Goal: Task Accomplishment & Management: Manage account settings

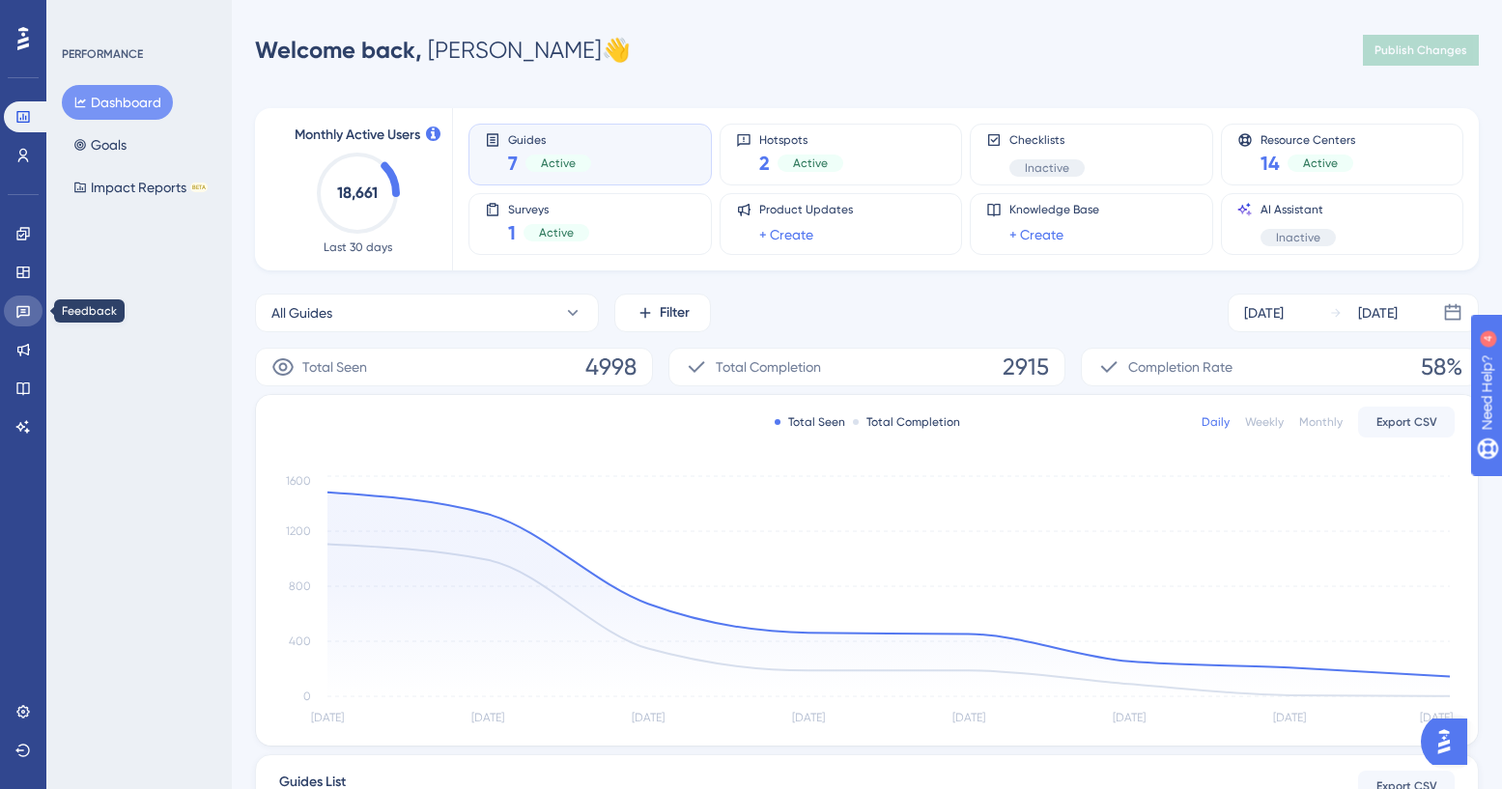
click at [21, 306] on icon at bounding box center [23, 312] width 14 height 13
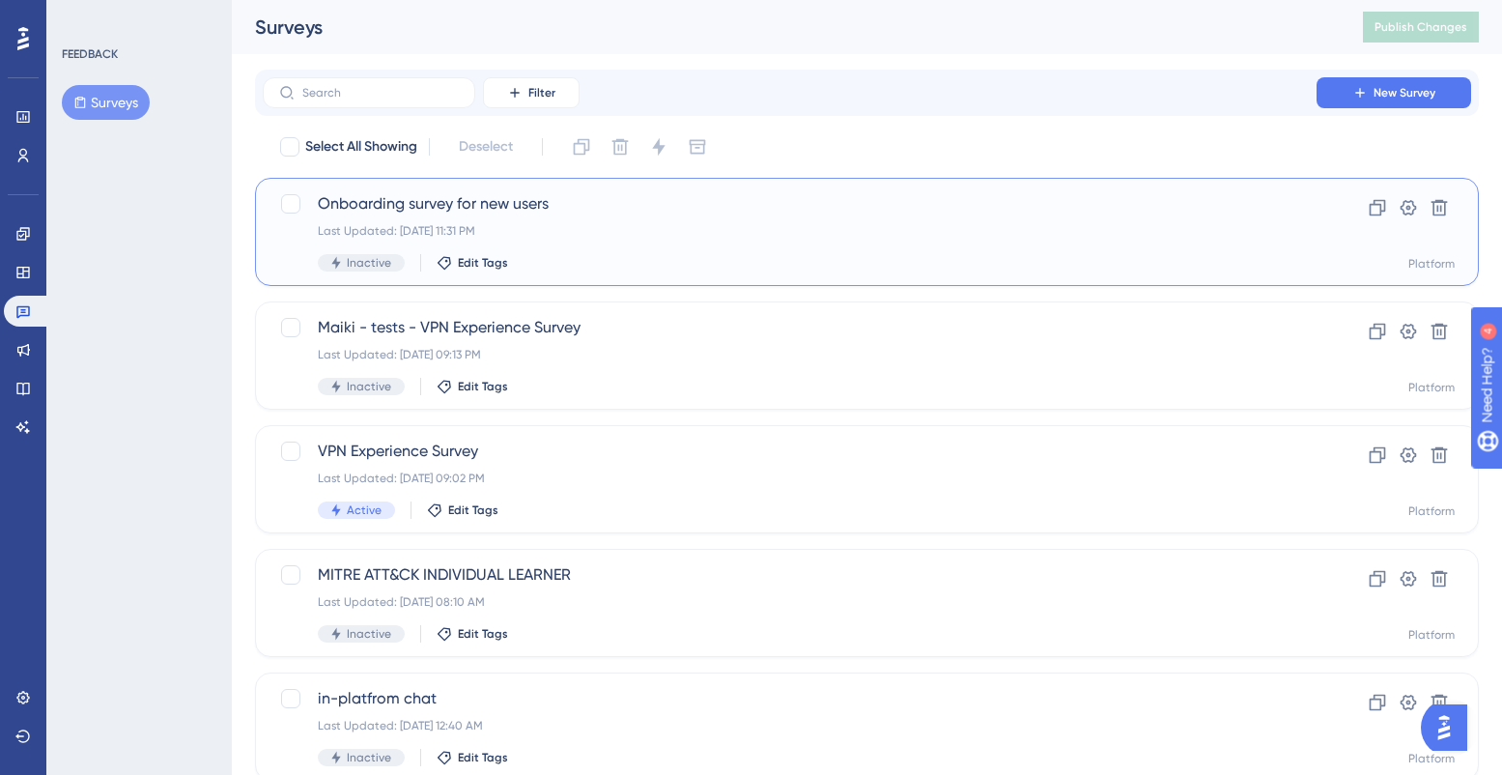
click at [631, 224] on div "Last Updated: [DATE] 11:31 PM" at bounding box center [790, 230] width 944 height 15
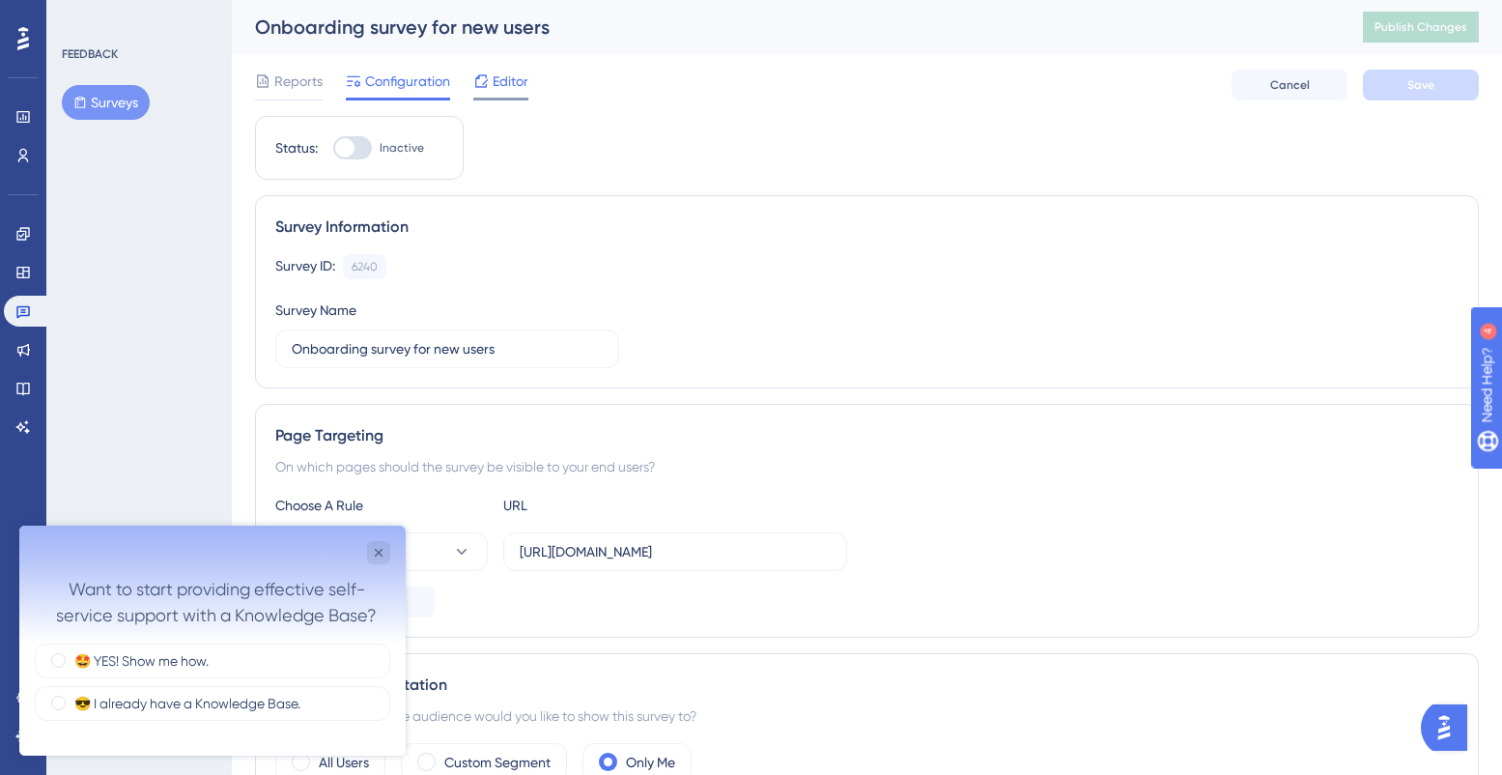
click at [508, 78] on span "Editor" at bounding box center [511, 81] width 36 height 23
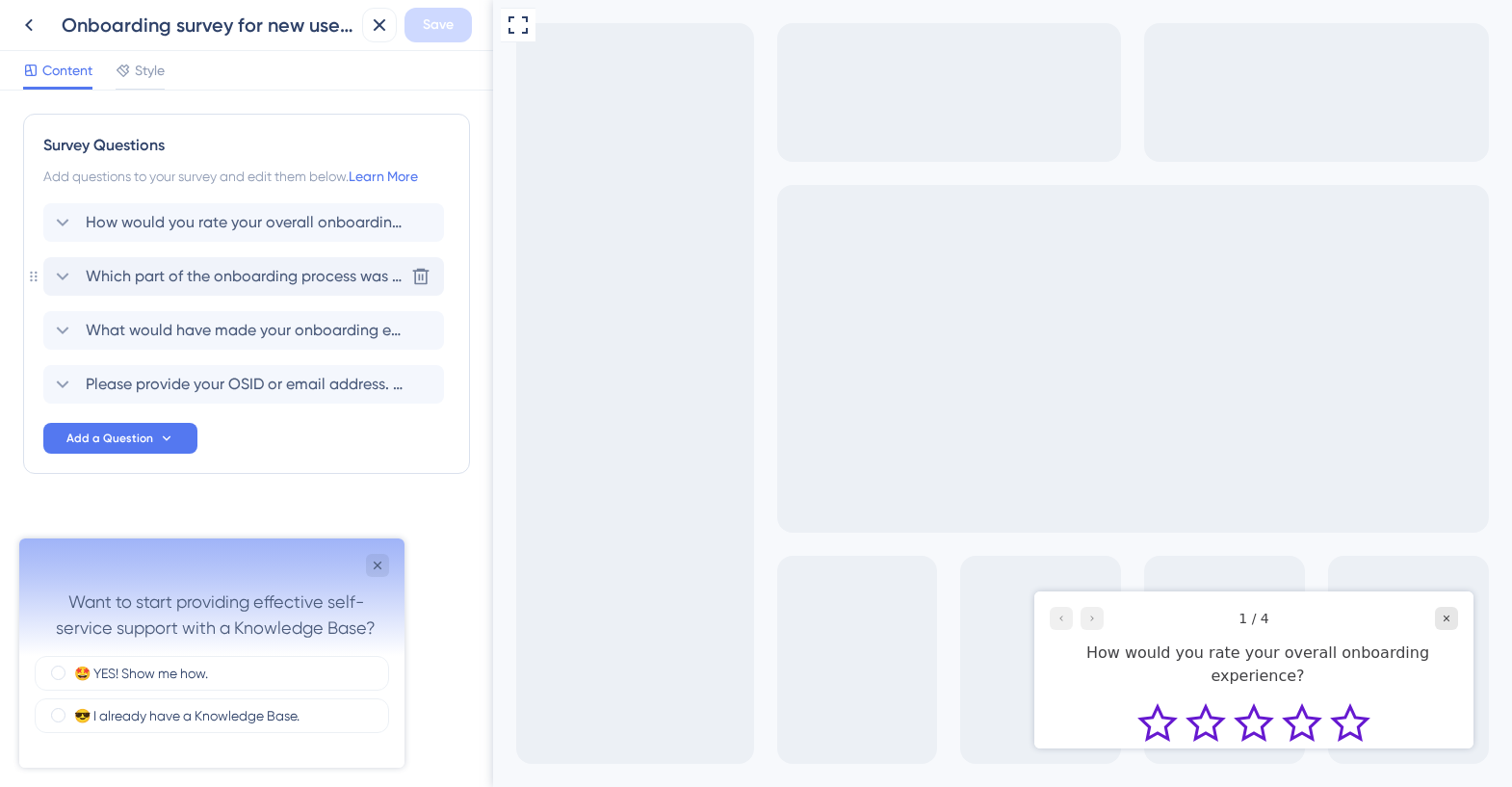
click at [295, 292] on div "Which part of the onboarding process was most helpful to you? [GEOGRAPHIC_DATA]" at bounding box center [243, 276] width 401 height 39
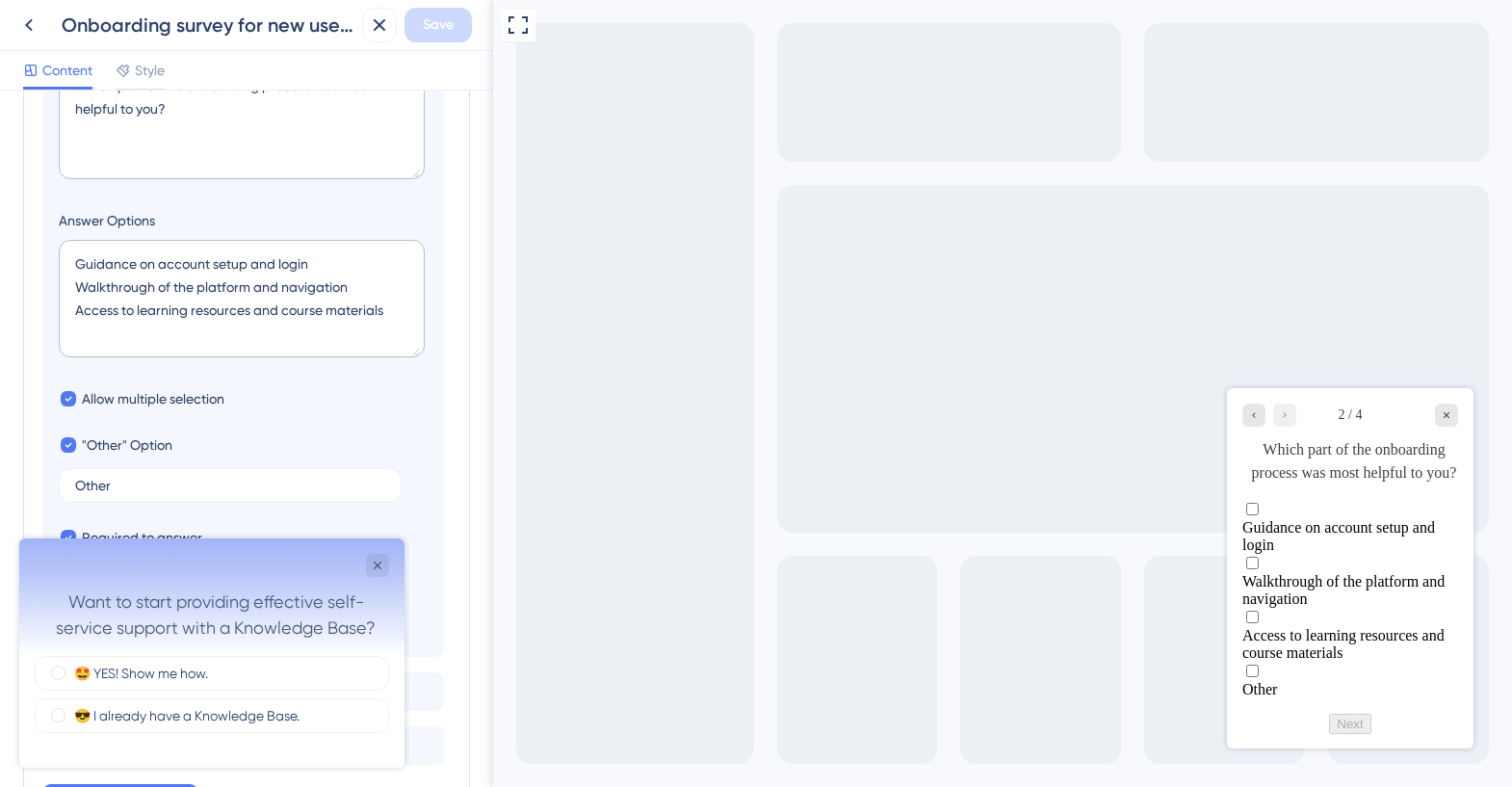
scroll to position [432, 0]
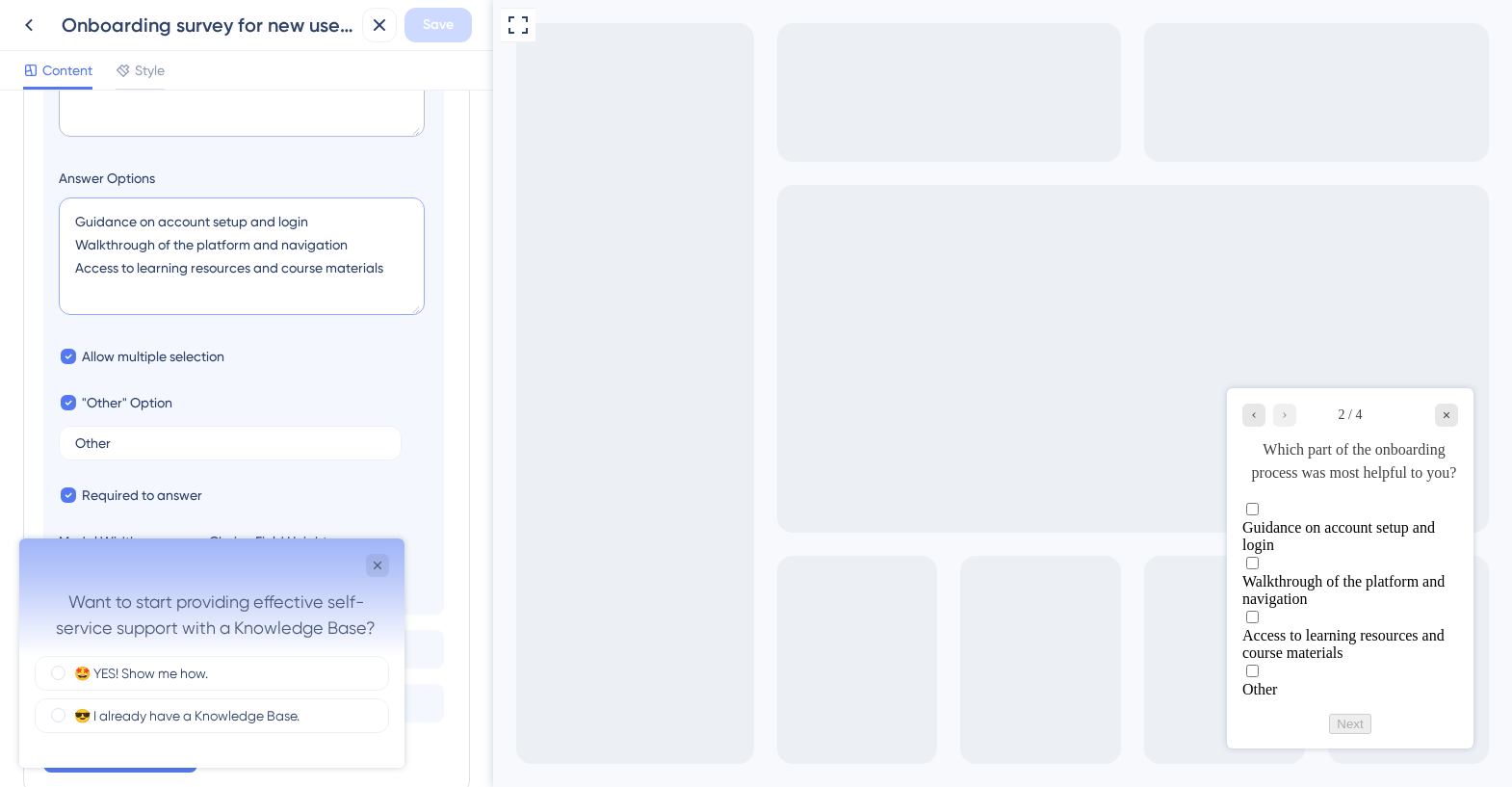
click at [138, 267] on textarea "Guidance on account setup and login Walkthrough of the platform and navigation …" at bounding box center [241, 256] width 366 height 118
click at [453, 33] on span "Save" at bounding box center [438, 25] width 31 height 23
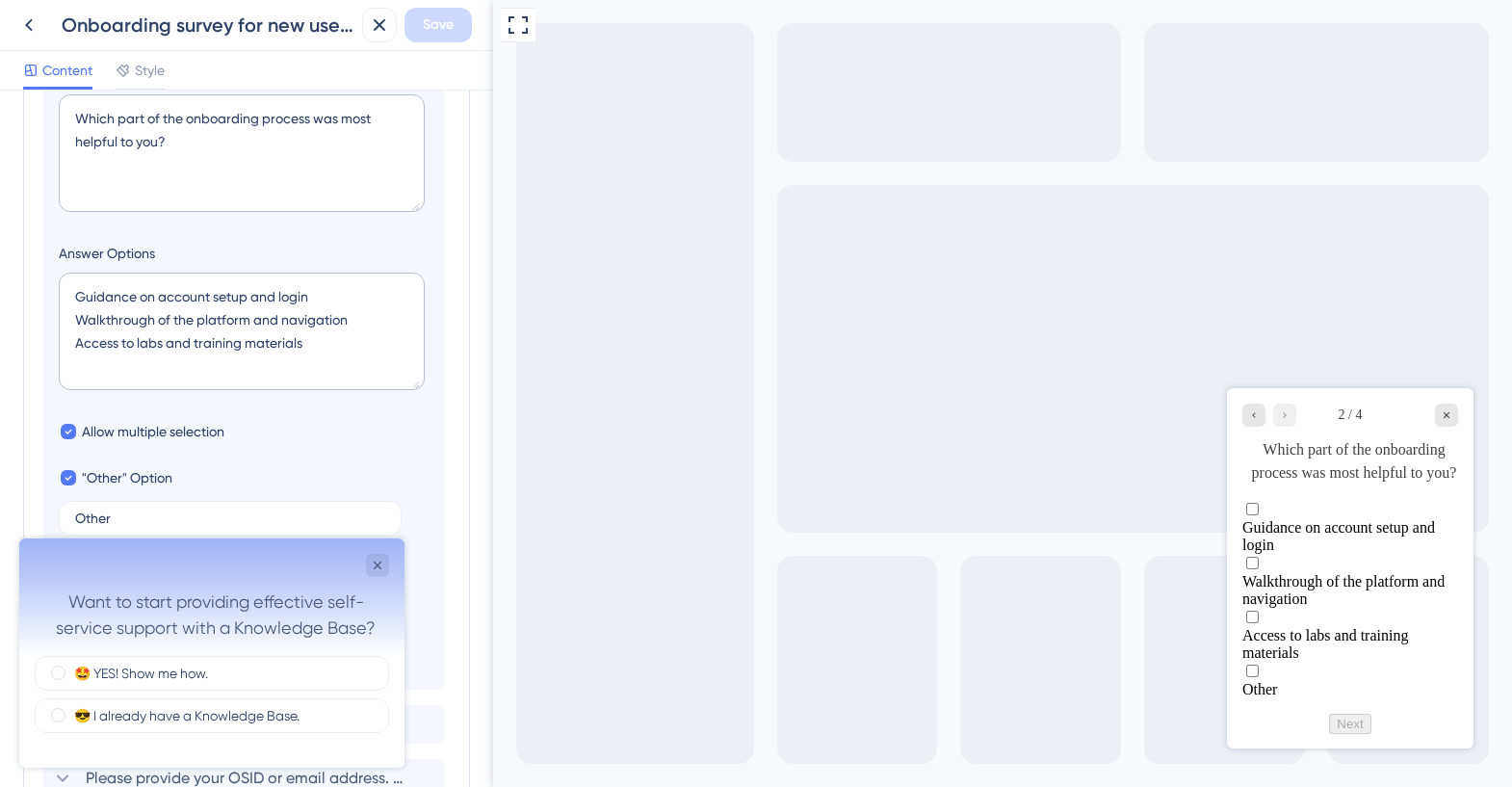
scroll to position [247, 0]
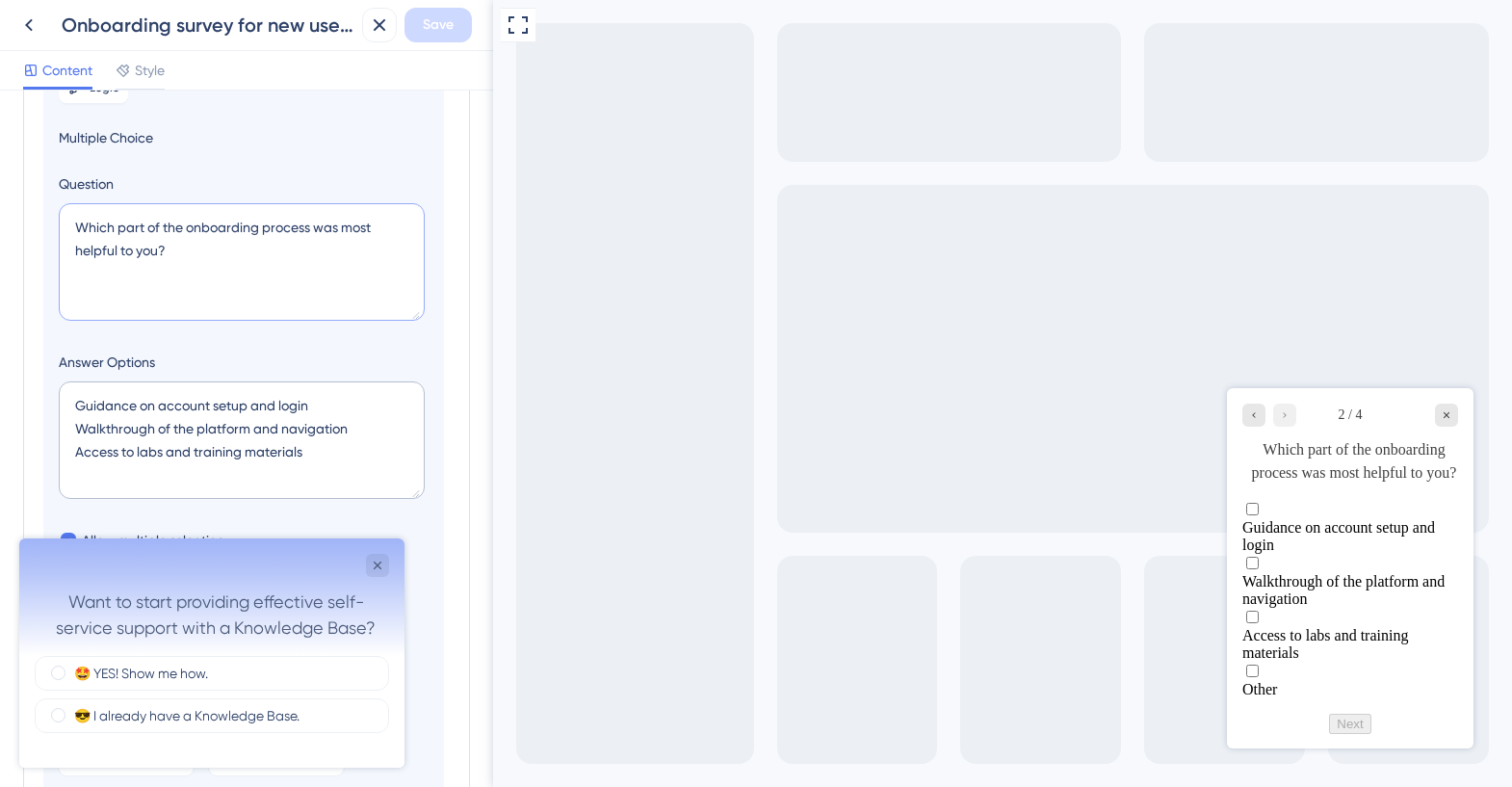
click at [171, 254] on textarea "Which part of the onboarding process was most helpful to you?" at bounding box center [241, 262] width 366 height 118
drag, startPoint x: 142, startPoint y: 244, endPoint x: 70, endPoint y: 232, distance: 73.0
click at [71, 222] on textarea "Which part of the onboarding process was most helpful to you?" at bounding box center [241, 262] width 366 height 118
drag, startPoint x: 138, startPoint y: 450, endPoint x: 310, endPoint y: 453, distance: 172.0
click at [310, 453] on textarea "Guidance on account setup and login Walkthrough of the platform and navigation …" at bounding box center [241, 440] width 366 height 118
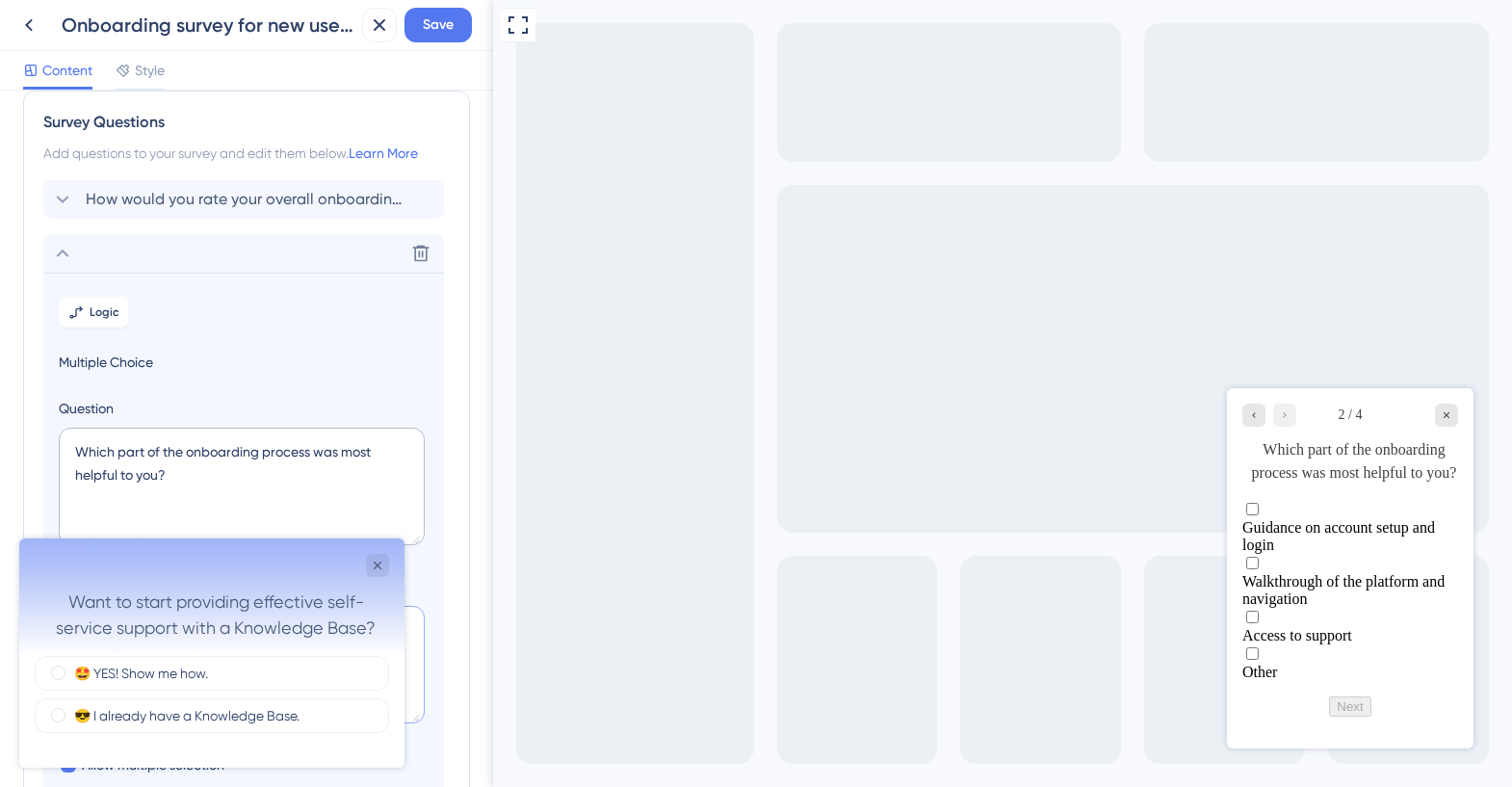
scroll to position [1, 0]
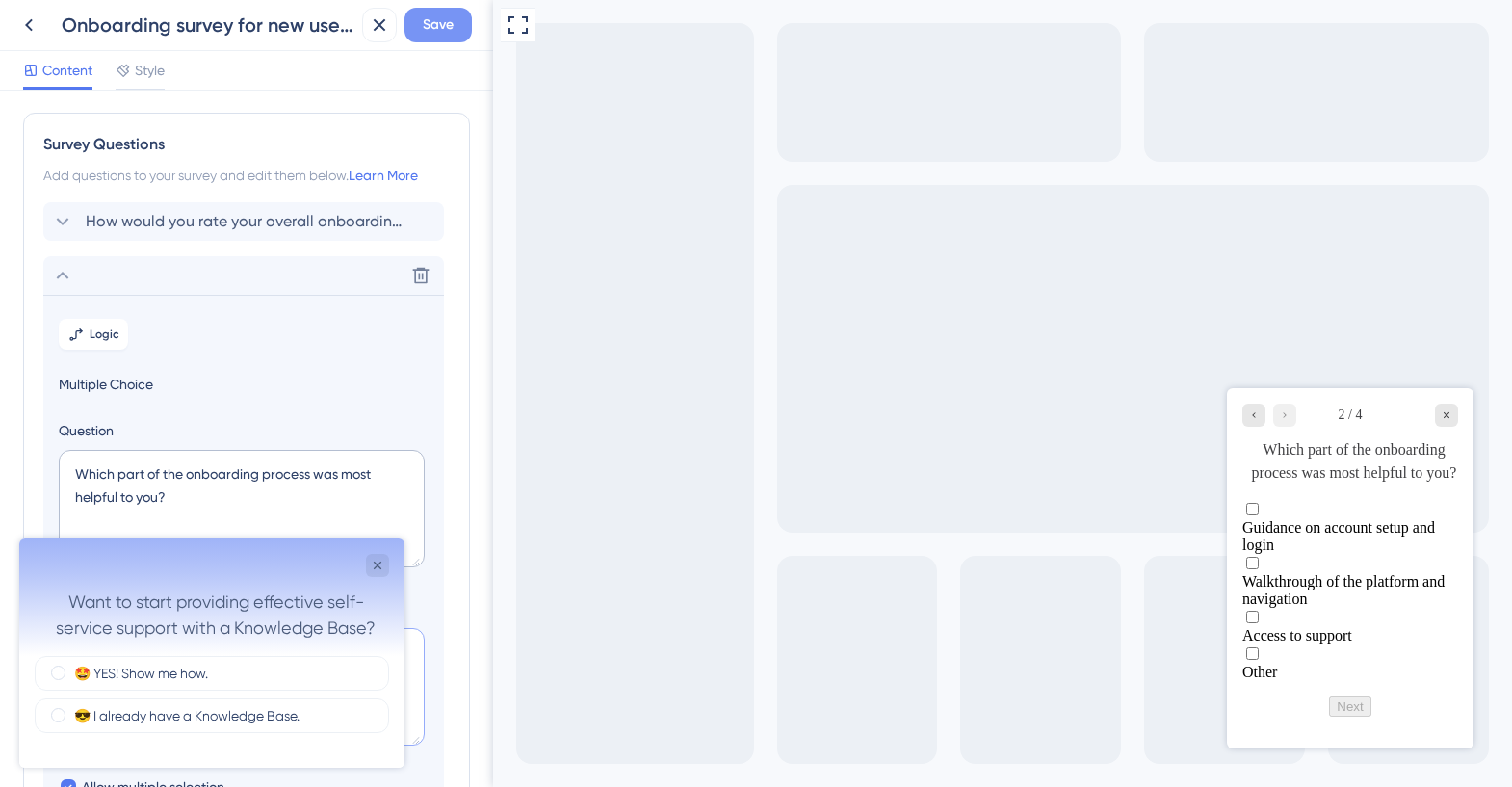
type textarea "Guidance on account setup and login Walkthrough of the platform and navigation …"
click at [438, 17] on span "Save" at bounding box center [438, 25] width 31 height 23
click at [23, 20] on icon at bounding box center [28, 25] width 23 height 23
